Goal: Information Seeking & Learning: Learn about a topic

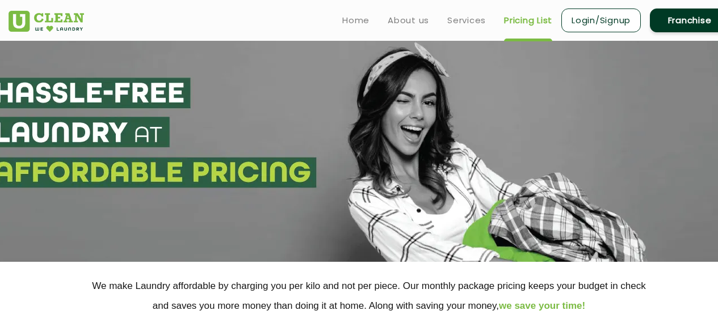
select select "1"
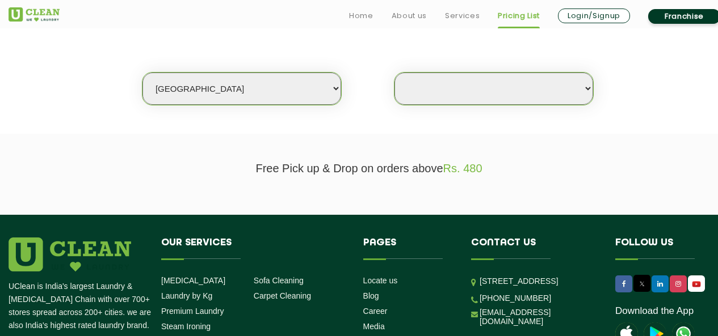
scroll to position [284, 0]
click at [288, 91] on select "Select city [GEOGRAPHIC_DATA] [GEOGRAPHIC_DATA] [GEOGRAPHIC_DATA] [GEOGRAPHIC_D…" at bounding box center [241, 89] width 199 height 32
click at [441, 86] on select "Select Store" at bounding box center [493, 89] width 199 height 32
click at [441, 91] on select "Select Store" at bounding box center [493, 89] width 199 height 32
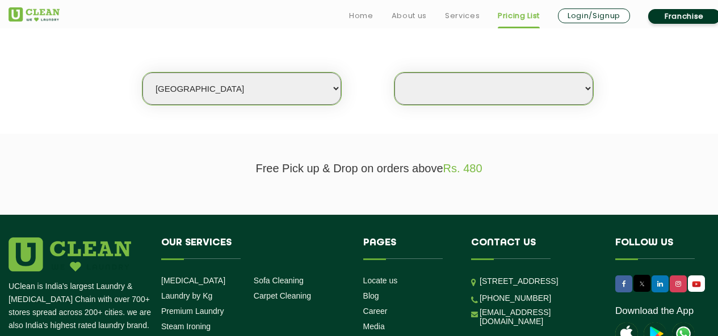
click at [314, 91] on select "Select city [GEOGRAPHIC_DATA] [GEOGRAPHIC_DATA] [GEOGRAPHIC_DATA] [GEOGRAPHIC_D…" at bounding box center [241, 89] width 199 height 32
click at [142, 73] on select "Select city [GEOGRAPHIC_DATA] [GEOGRAPHIC_DATA] [GEOGRAPHIC_DATA] [GEOGRAPHIC_D…" at bounding box center [241, 89] width 199 height 32
click at [461, 70] on div "Select city [GEOGRAPHIC_DATA] [GEOGRAPHIC_DATA] [GEOGRAPHIC_DATA] [GEOGRAPHIC_D…" at bounding box center [368, 68] width 737 height 73
click at [459, 79] on select "Select Store" at bounding box center [493, 89] width 199 height 32
select select "0"
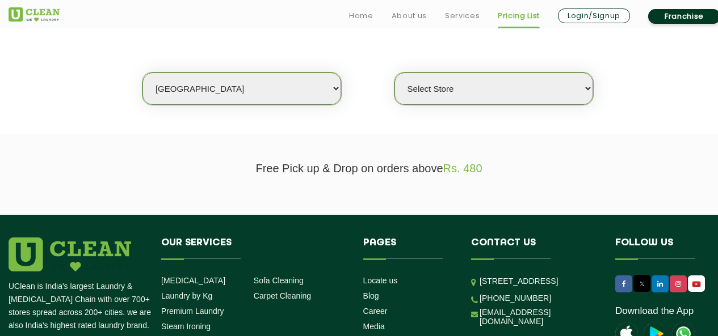
click at [394, 73] on select "Select Store" at bounding box center [493, 89] width 199 height 32
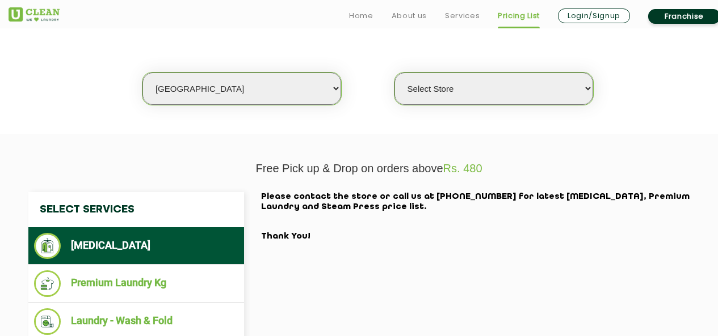
click at [141, 234] on li "[MEDICAL_DATA]" at bounding box center [136, 246] width 204 height 26
click at [449, 90] on select "Select Store" at bounding box center [493, 89] width 199 height 32
click at [394, 73] on select "Select Store" at bounding box center [493, 89] width 199 height 32
click at [467, 17] on link "Services" at bounding box center [462, 16] width 35 height 14
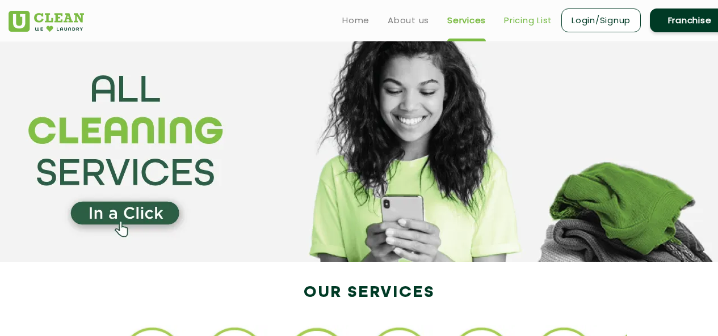
click at [516, 19] on link "Pricing List" at bounding box center [528, 21] width 48 height 14
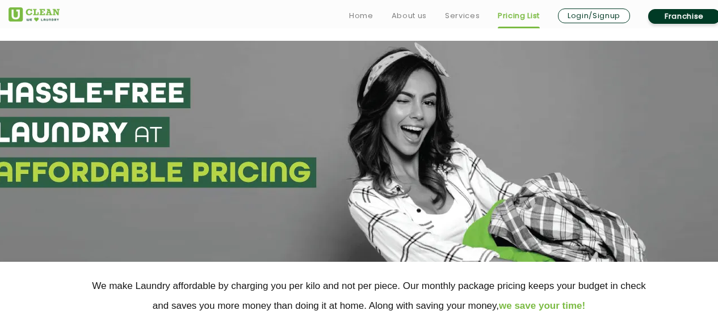
scroll to position [227, 0]
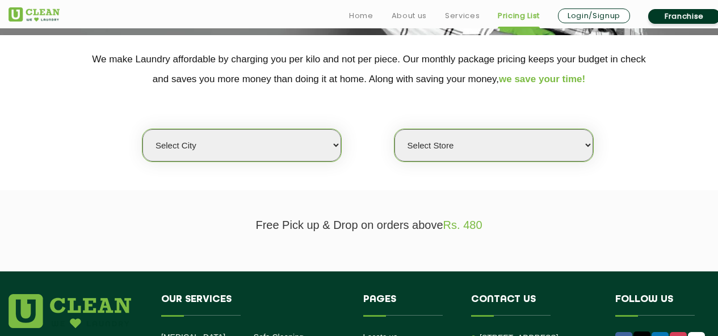
click at [275, 157] on select "Select city [GEOGRAPHIC_DATA] [GEOGRAPHIC_DATA] [GEOGRAPHIC_DATA] [GEOGRAPHIC_D…" at bounding box center [241, 145] width 199 height 32
select select "1"
click at [142, 129] on select "Select city [GEOGRAPHIC_DATA] [GEOGRAPHIC_DATA] [GEOGRAPHIC_DATA] [GEOGRAPHIC_D…" at bounding box center [241, 145] width 199 height 32
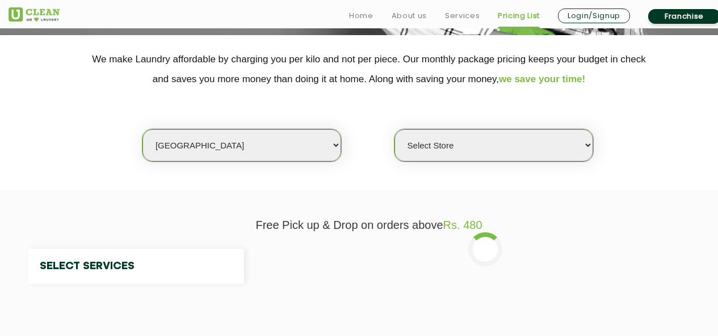
click at [490, 144] on select "Select Store [GEOGRAPHIC_DATA] [GEOGRAPHIC_DATA] 2 [GEOGRAPHIC_DATA] [PERSON_NA…" at bounding box center [493, 145] width 199 height 32
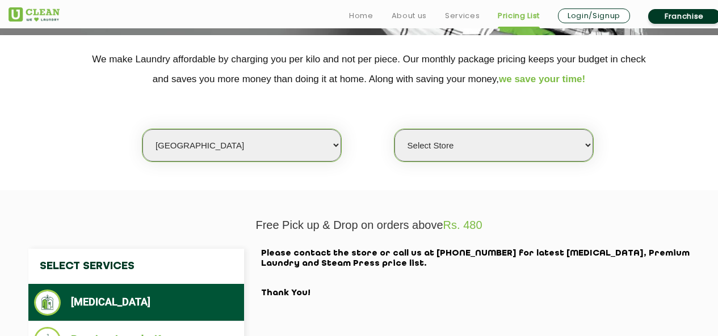
select select "2"
click at [394, 129] on select "Select Store [GEOGRAPHIC_DATA] [GEOGRAPHIC_DATA] 2 [GEOGRAPHIC_DATA] [PERSON_NA…" at bounding box center [493, 145] width 199 height 32
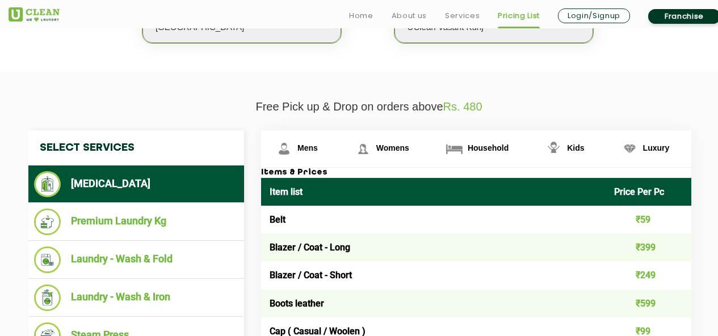
scroll to position [397, 0]
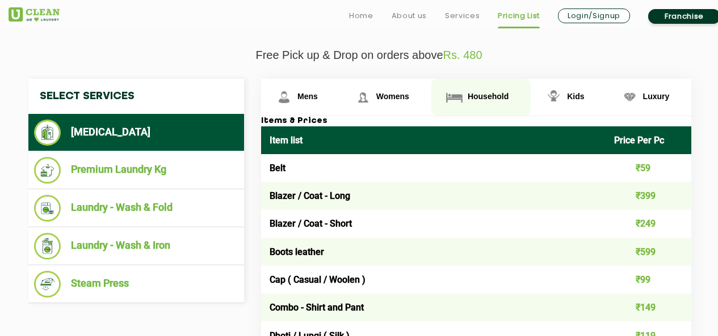
click at [492, 88] on link "Household" at bounding box center [480, 97] width 99 height 37
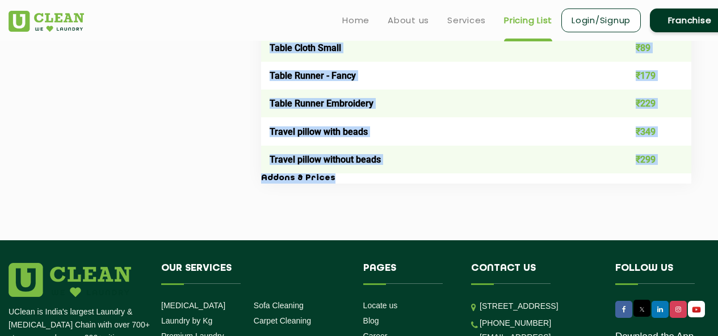
scroll to position [2099, 0]
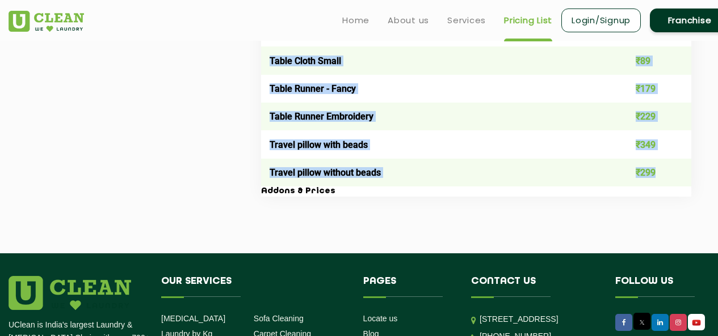
drag, startPoint x: 268, startPoint y: 137, endPoint x: 659, endPoint y: 178, distance: 393.5
copy table "Lore ipsu Dolor Sit Am Con ₹414 Adipisc Elits ₹996 Doeiusm Tempor ₹934 Incidid …"
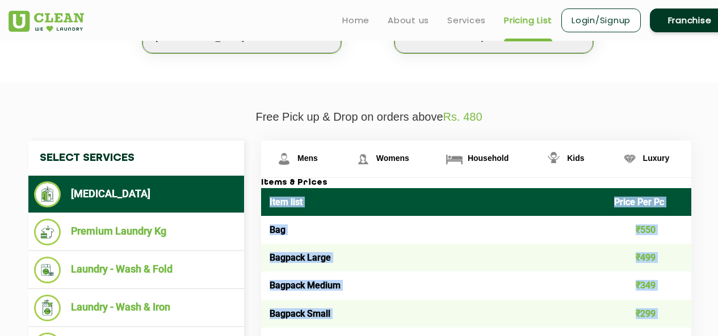
scroll to position [227, 0]
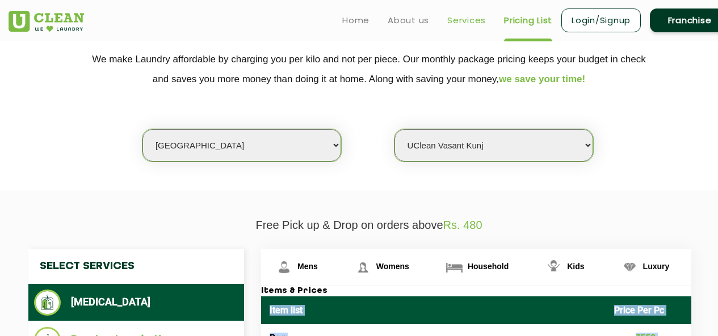
click at [467, 16] on link "Services" at bounding box center [466, 21] width 39 height 14
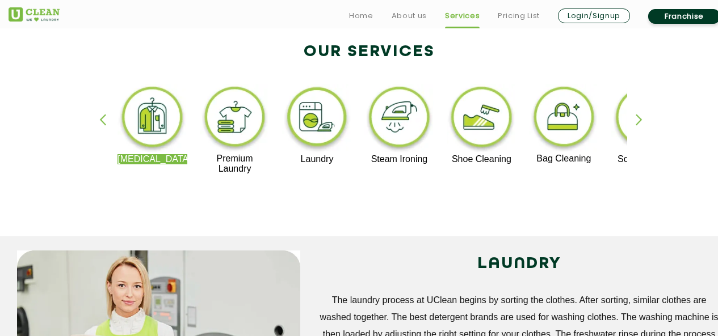
scroll to position [284, 0]
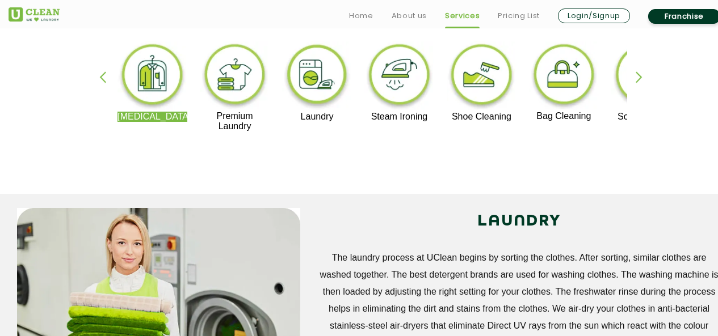
click at [481, 88] on img at bounding box center [481, 76] width 70 height 70
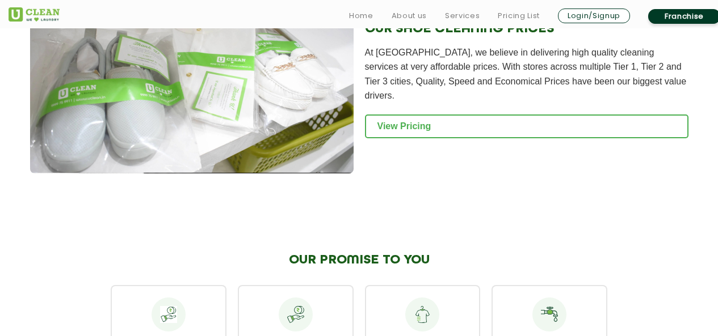
scroll to position [1248, 0]
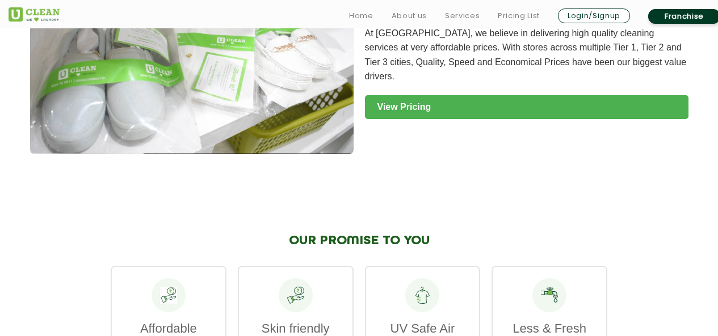
click at [418, 109] on link "View Pricing" at bounding box center [526, 107] width 323 height 24
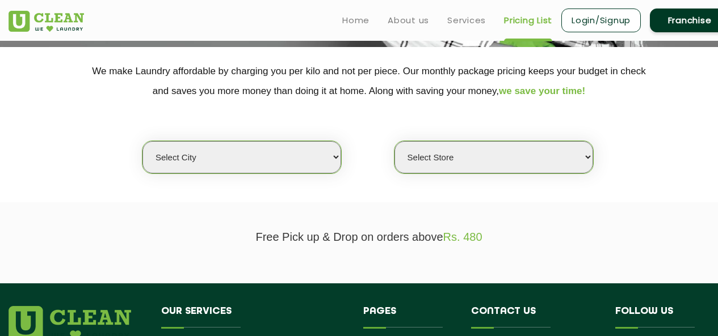
scroll to position [207, 0]
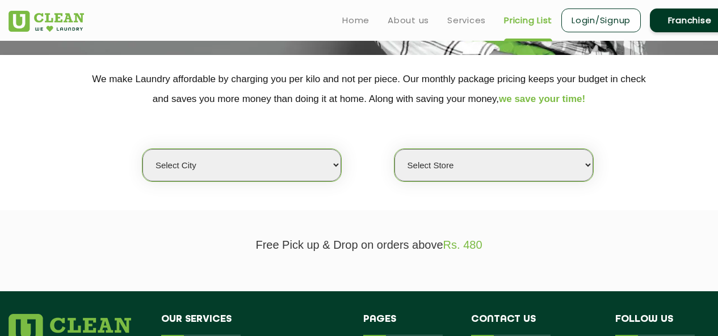
click at [257, 170] on select "Select city [GEOGRAPHIC_DATA] [GEOGRAPHIC_DATA] [GEOGRAPHIC_DATA] [GEOGRAPHIC_D…" at bounding box center [241, 165] width 199 height 32
click at [314, 195] on section "We make Laundry affordable by charging you per kilo and not per piece. Our mont…" at bounding box center [359, 132] width 718 height 155
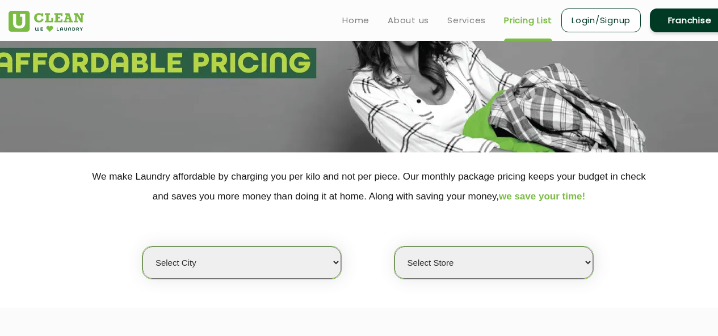
scroll to position [0, 0]
